Goal: Check status: Check status

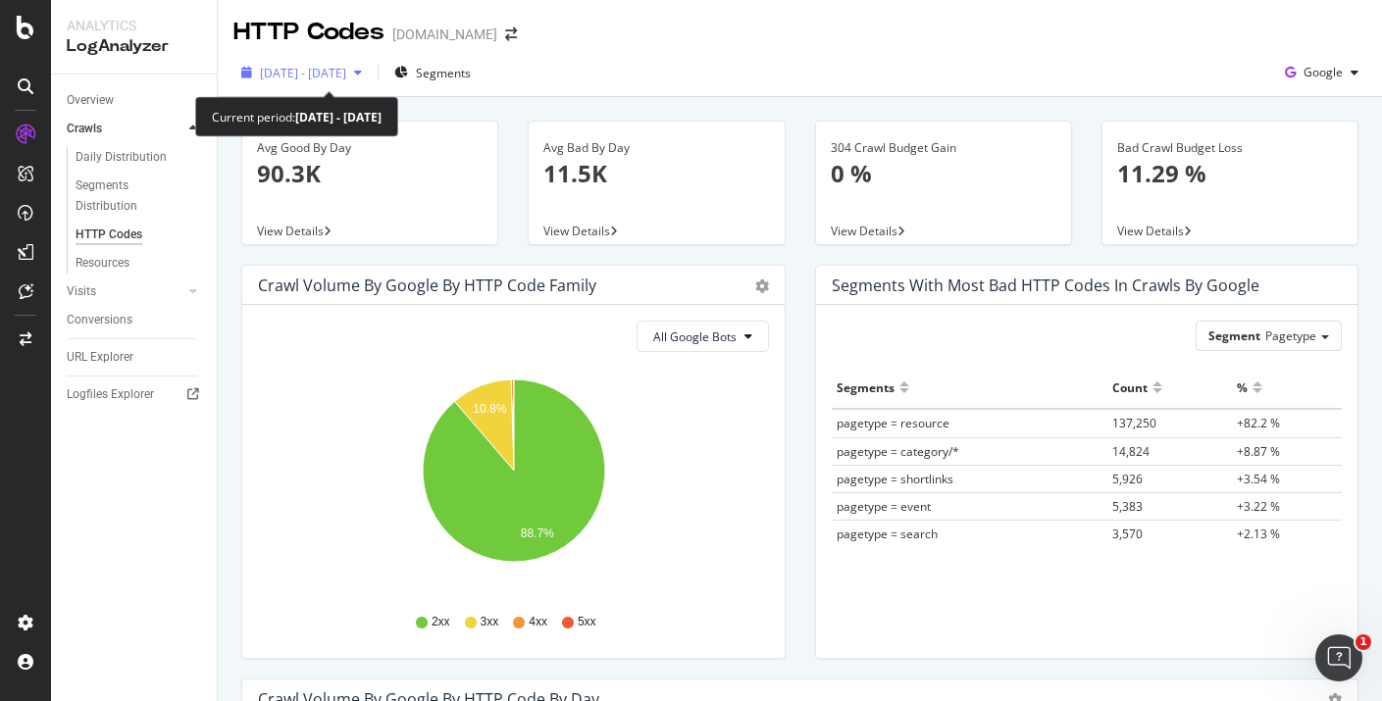
click at [370, 67] on div "button" at bounding box center [358, 73] width 24 height 12
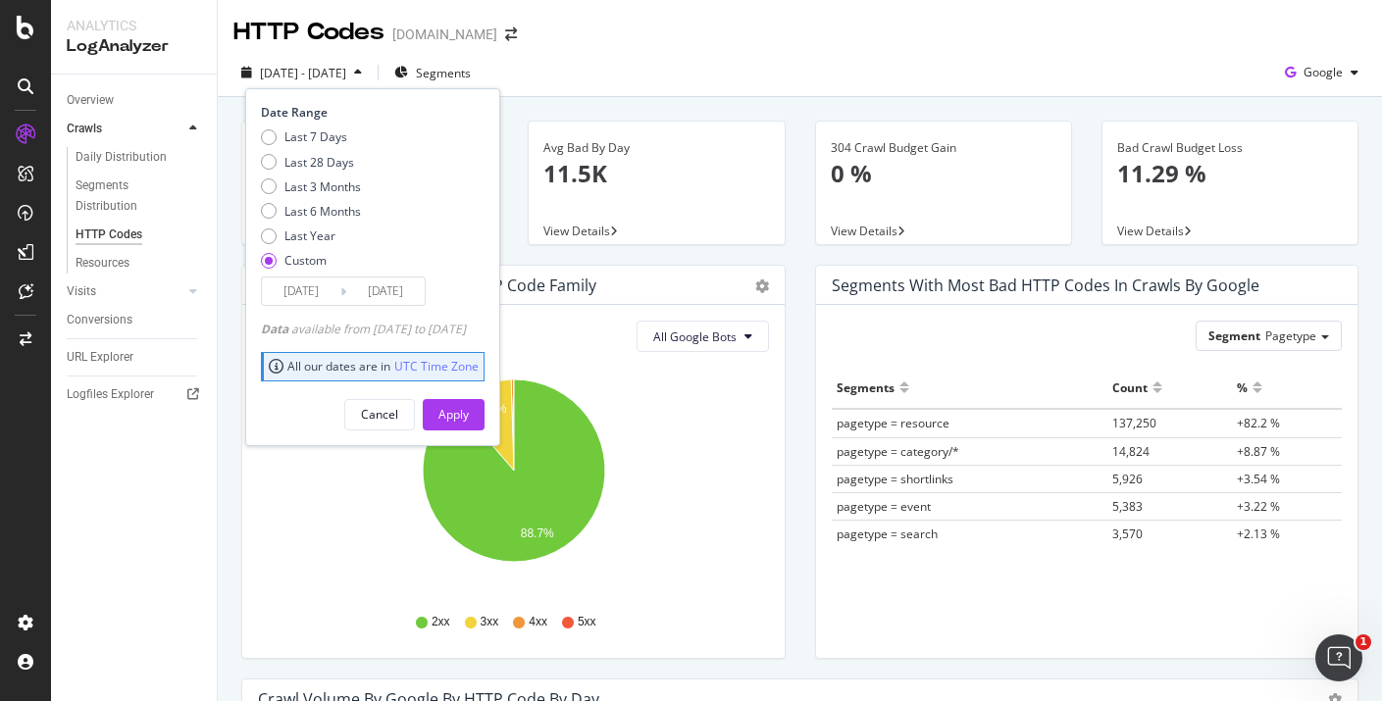
click at [386, 286] on input "[DATE]" at bounding box center [385, 291] width 78 height 27
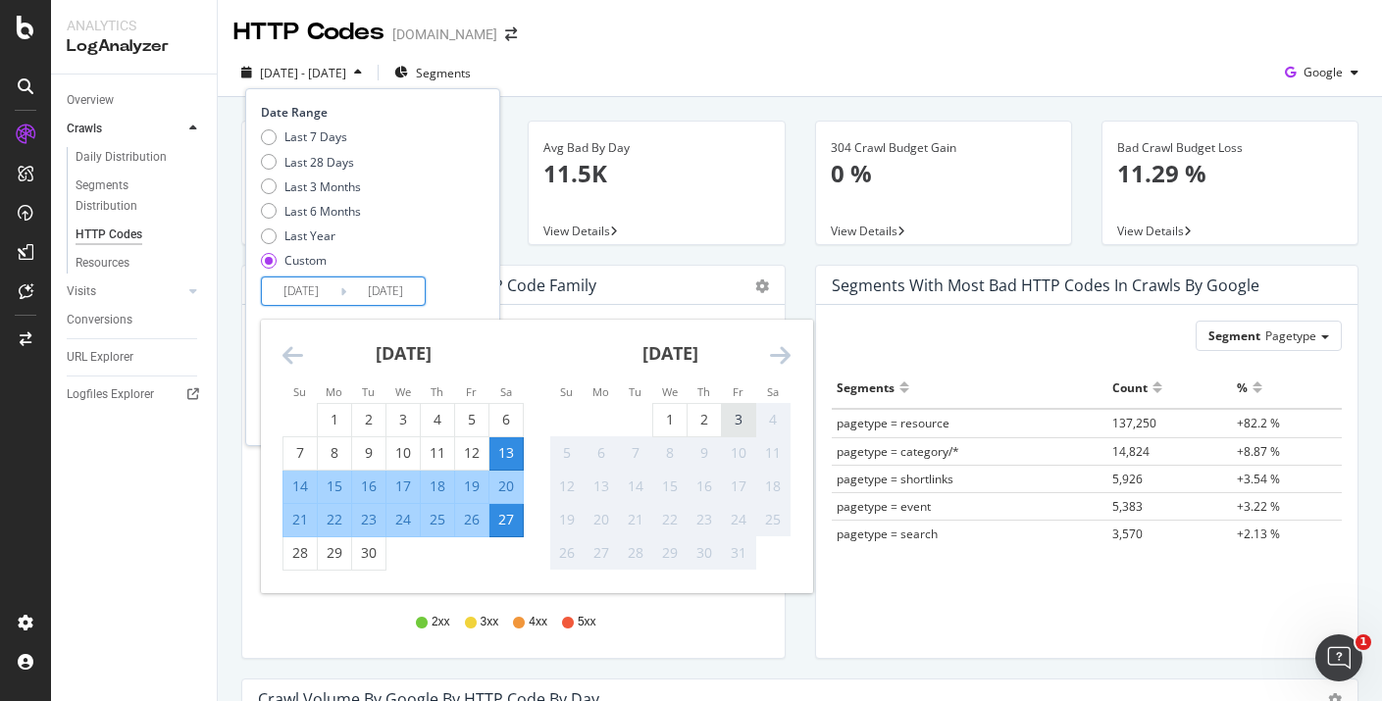
click at [754, 420] on div "3" at bounding box center [738, 420] width 33 height 20
type input "[DATE]"
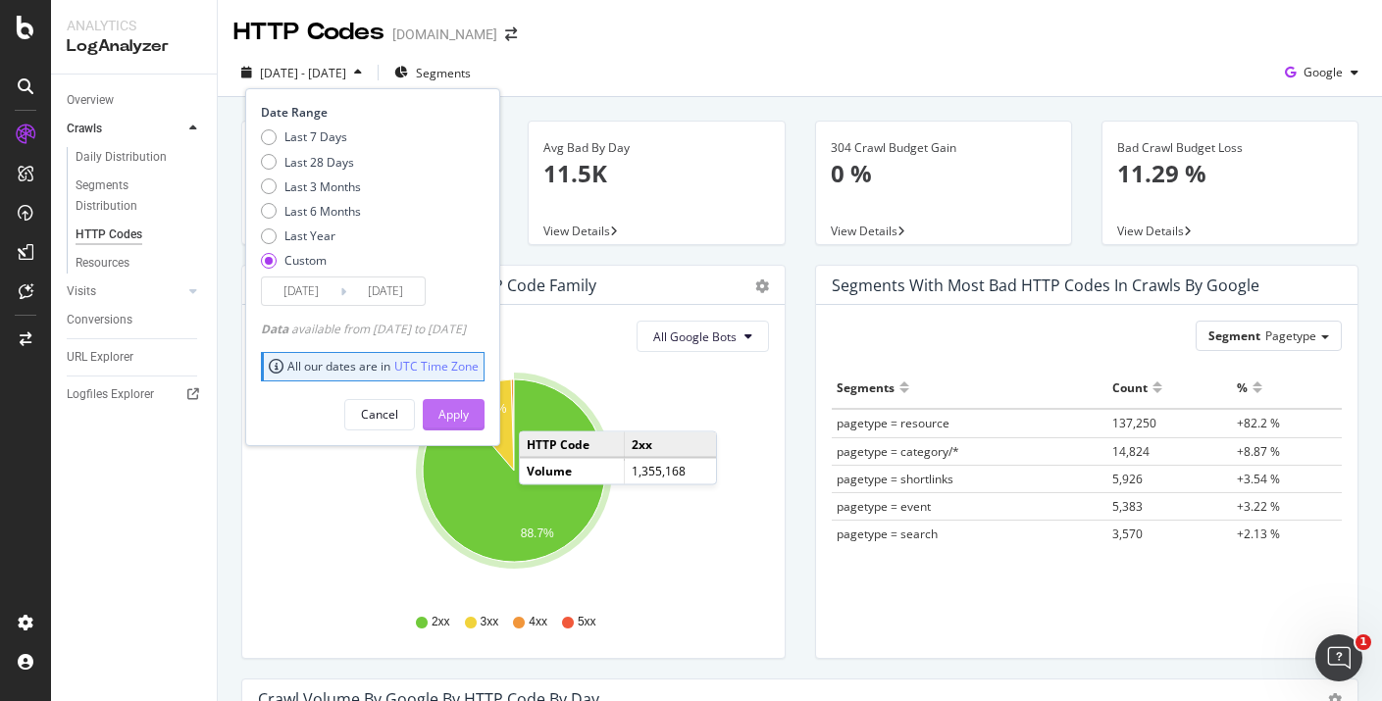
click at [469, 410] on div "Apply" at bounding box center [453, 414] width 30 height 17
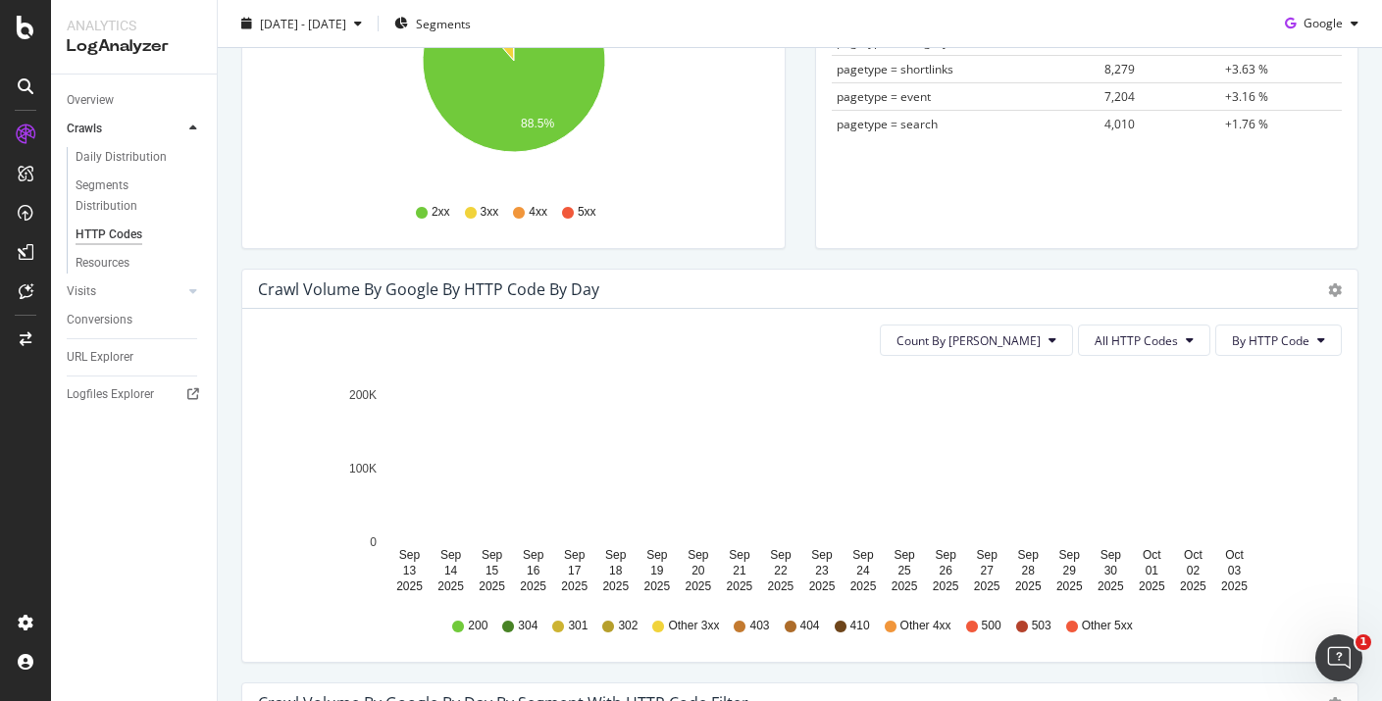
scroll to position [528, 0]
